Goal: Information Seeking & Learning: Find contact information

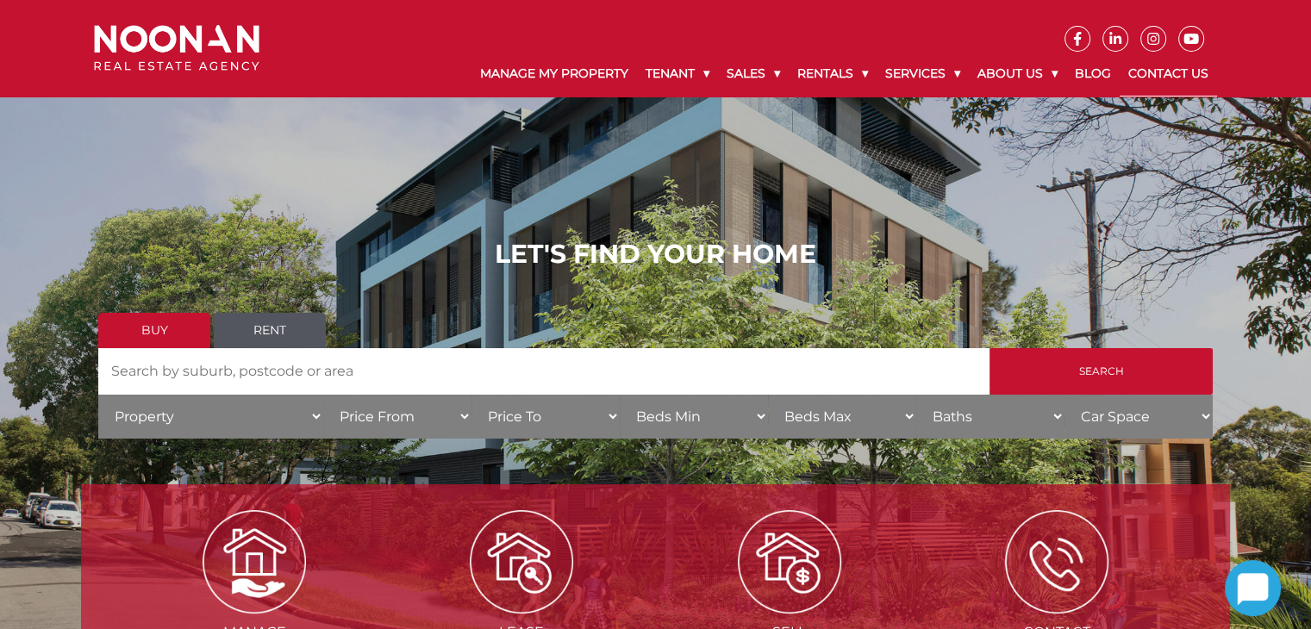
click at [1180, 79] on link "Contact Us" at bounding box center [1167, 74] width 97 height 45
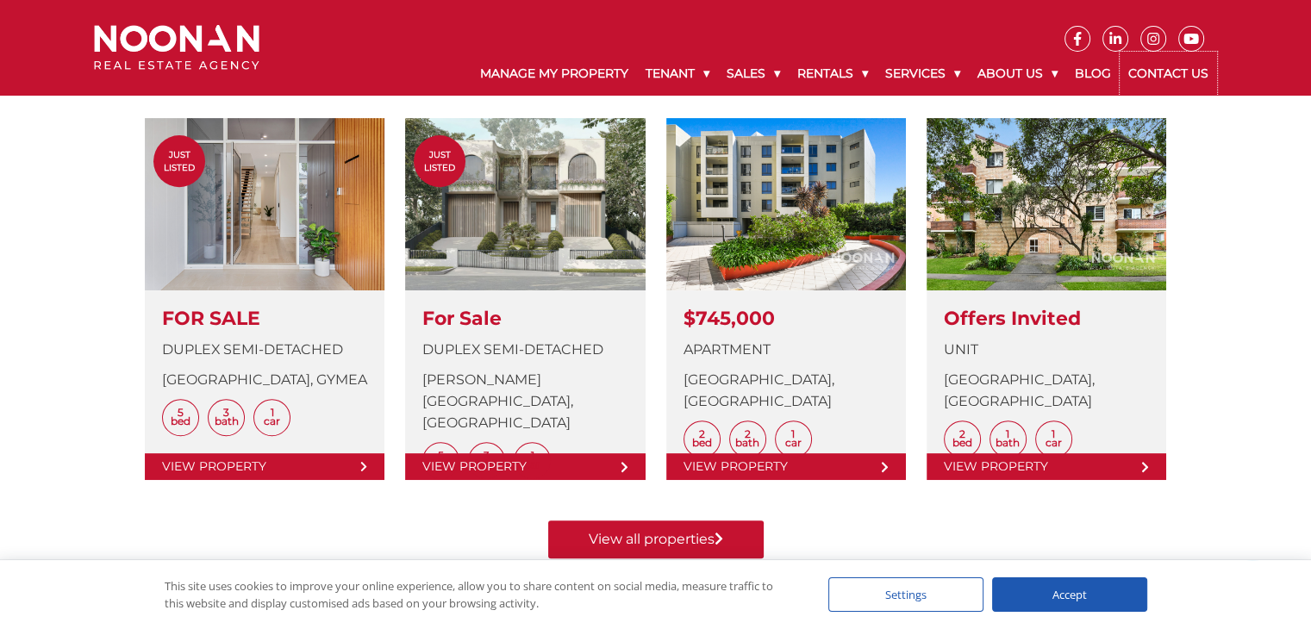
scroll to position [689, 0]
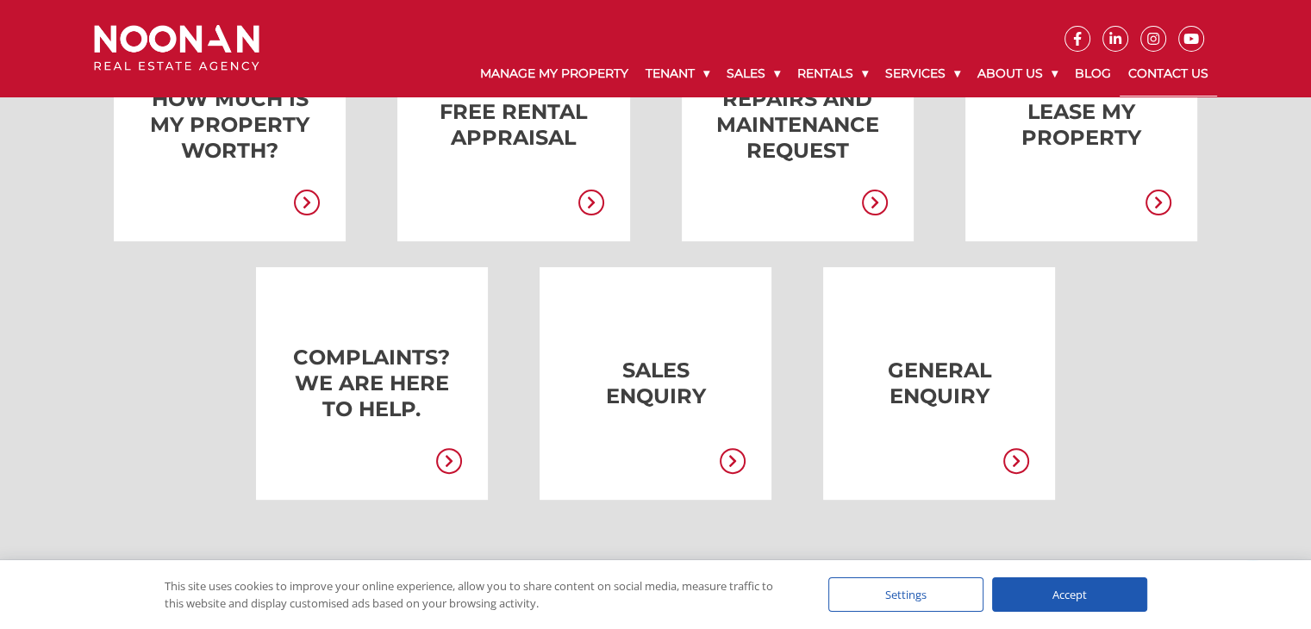
scroll to position [258, 0]
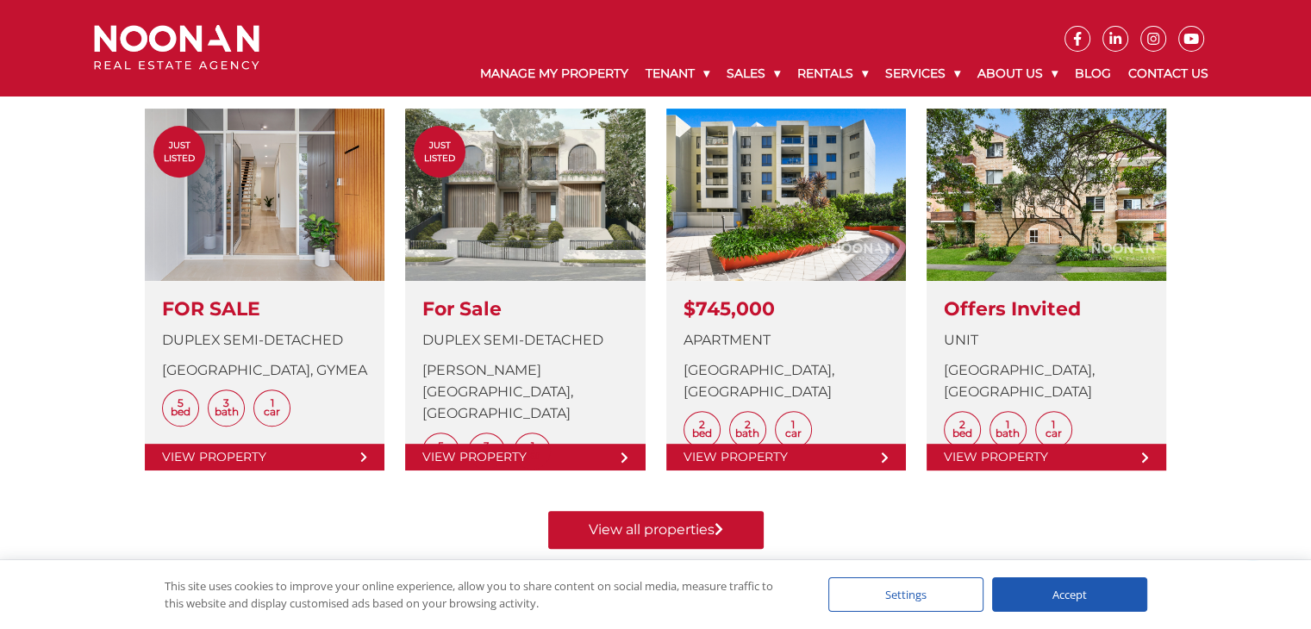
scroll to position [689, 0]
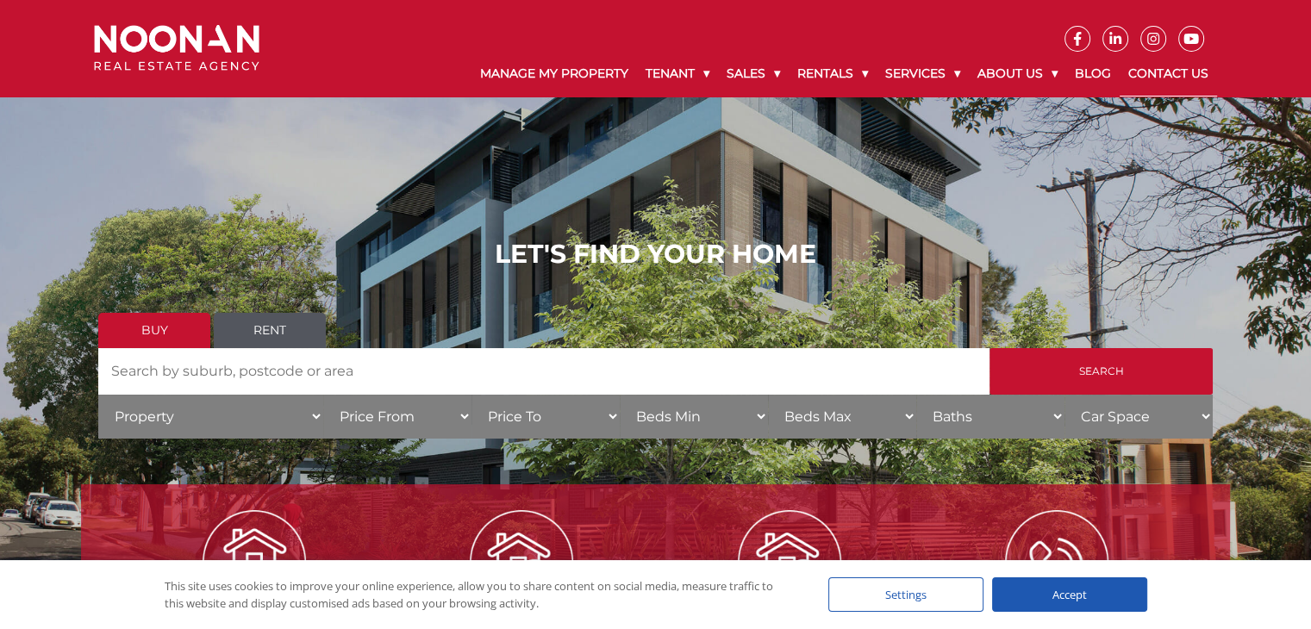
click at [1183, 78] on link "Contact Us" at bounding box center [1167, 74] width 97 height 45
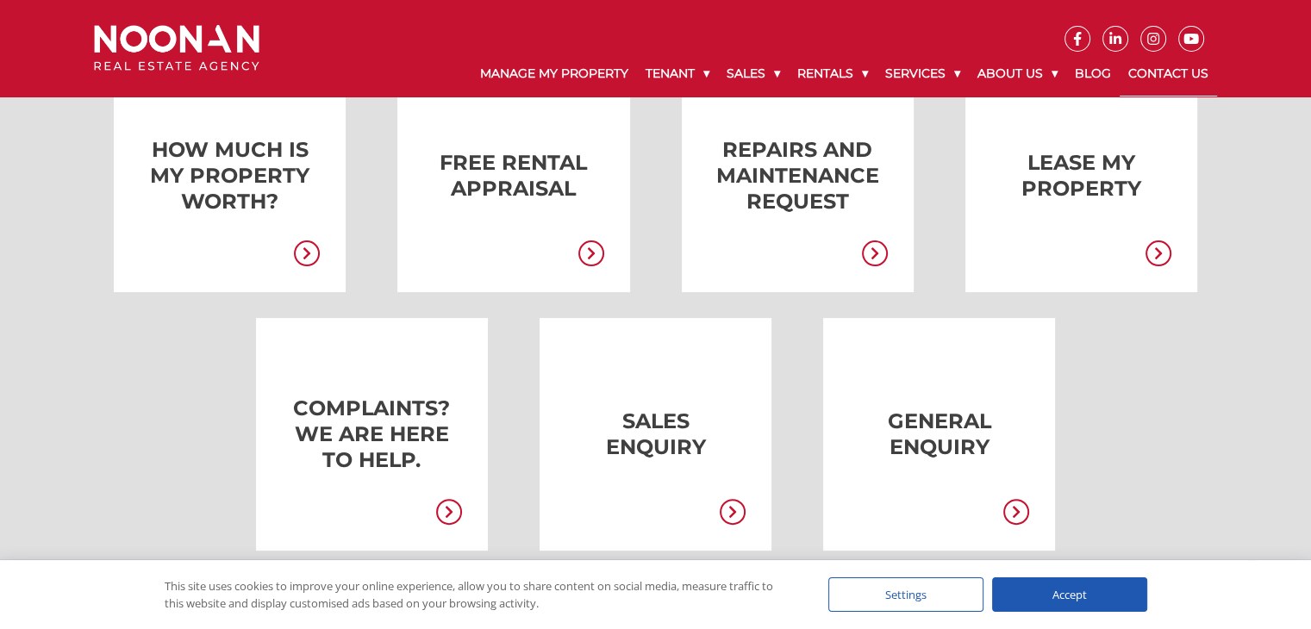
scroll to position [431, 0]
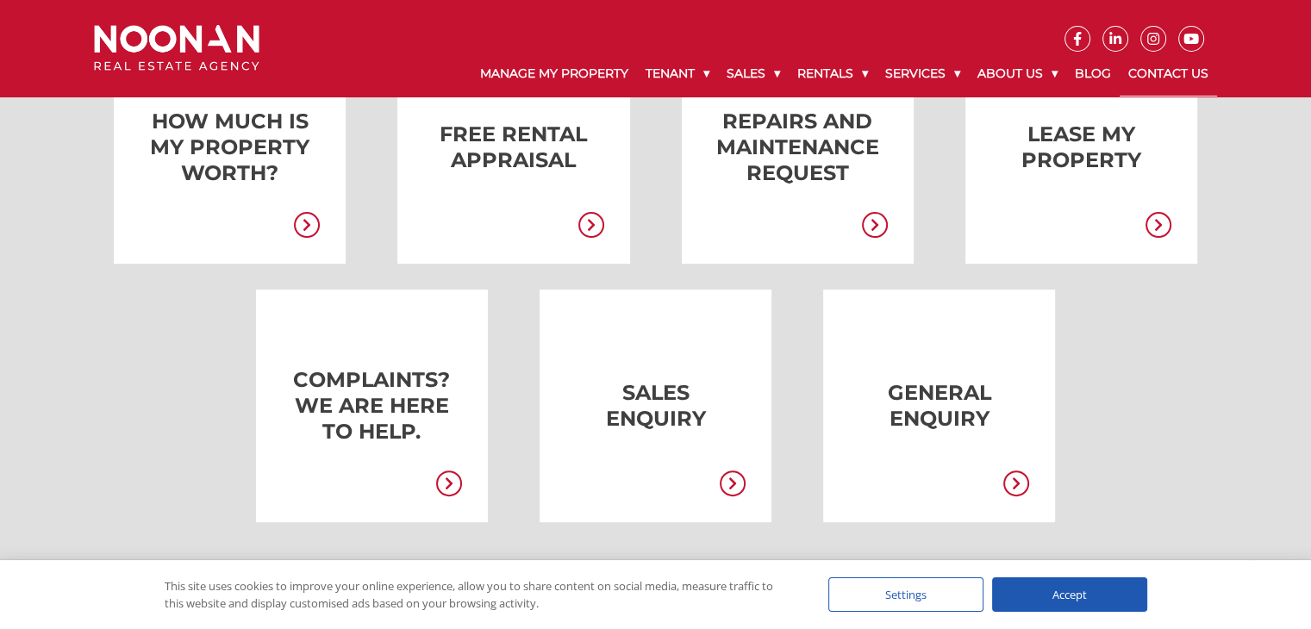
click at [1073, 605] on div "Accept" at bounding box center [1069, 594] width 155 height 34
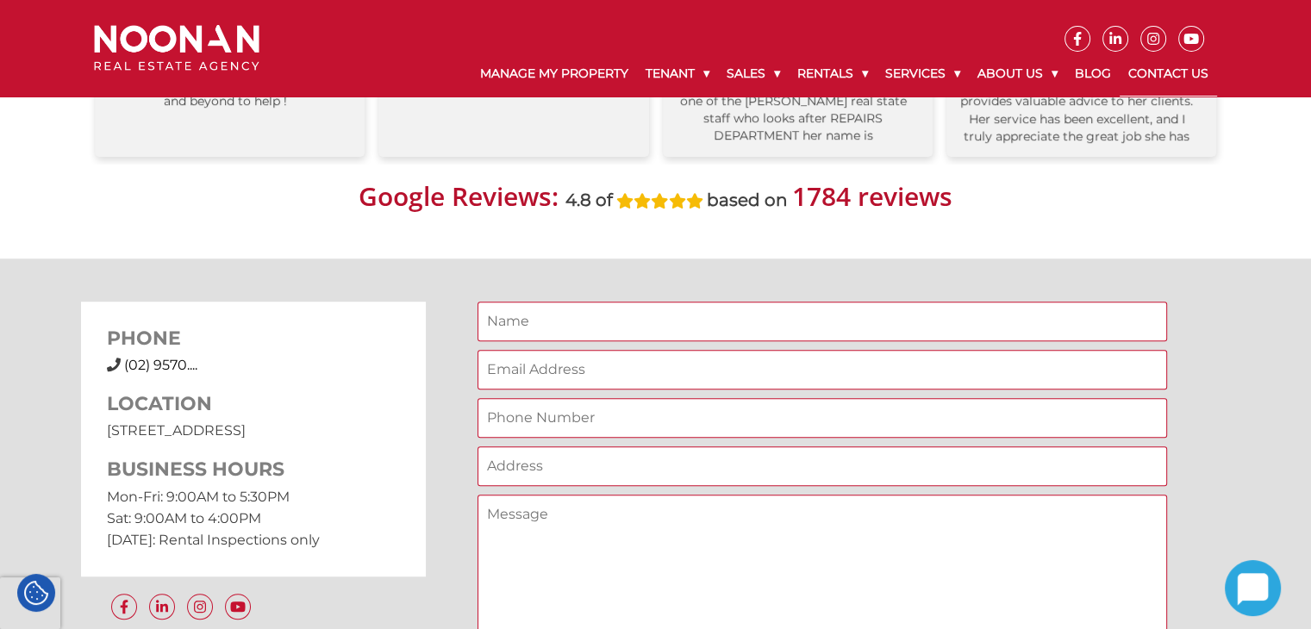
scroll to position [1206, 0]
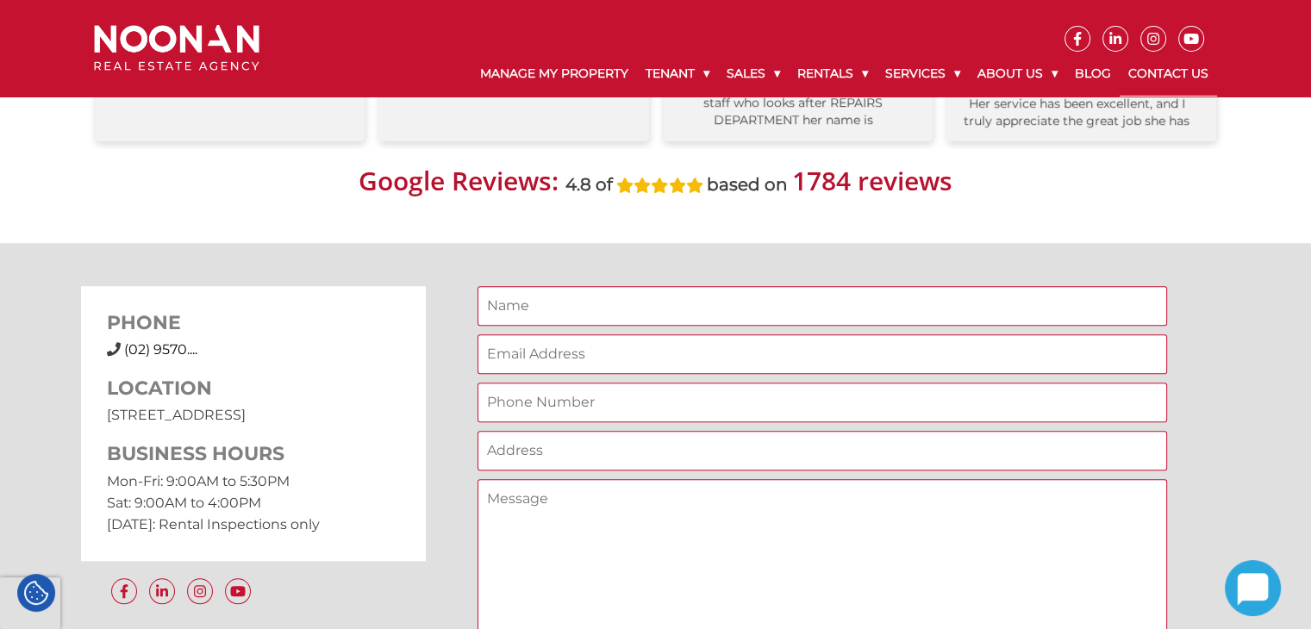
drag, startPoint x: 108, startPoint y: 409, endPoint x: 339, endPoint y: 395, distance: 232.2
click at [342, 403] on div "LOCATION [STREET_ADDRESS]" at bounding box center [253, 401] width 293 height 48
